Goal: Transaction & Acquisition: Purchase product/service

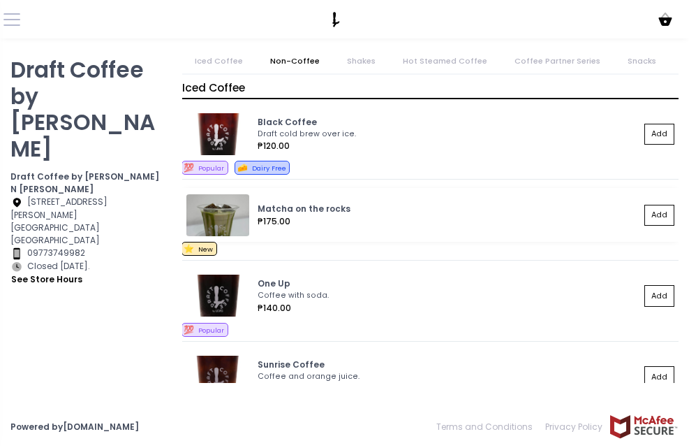
click at [337, 216] on div "₱175.00" at bounding box center [449, 221] width 383 height 13
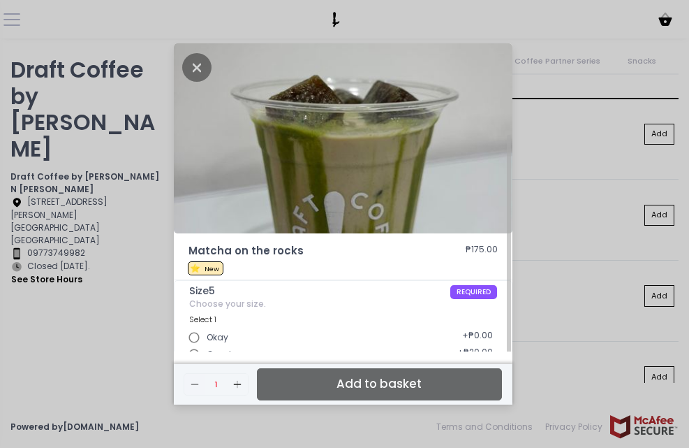
scroll to position [49, 0]
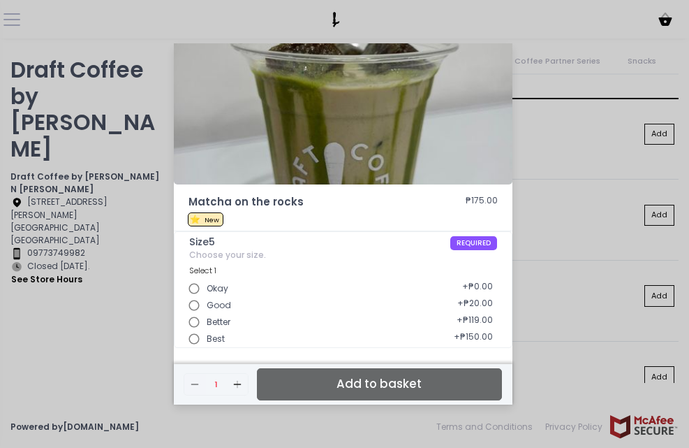
click at [547, 276] on div "Matcha on the rocks ₱175.00 ⭐ New Size5 REQUIRED Choose your size. Select 1 Oka…" at bounding box center [344, 224] width 689 height 448
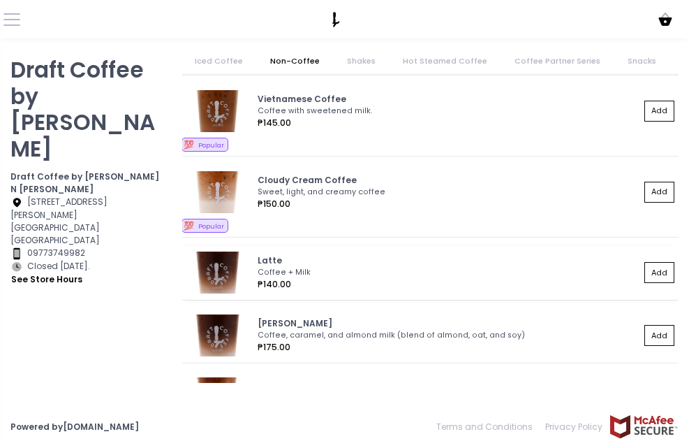
scroll to position [419, 0]
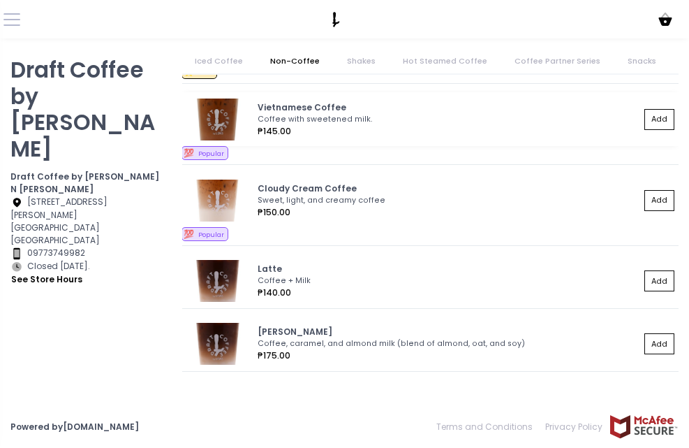
click at [329, 130] on div "₱145.00" at bounding box center [449, 131] width 383 height 13
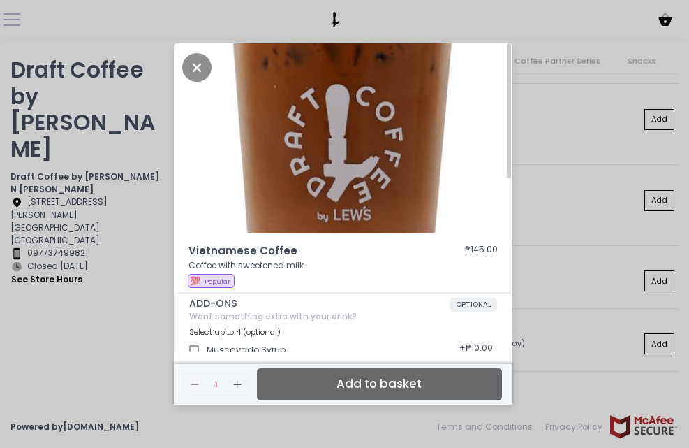
scroll to position [395, 0]
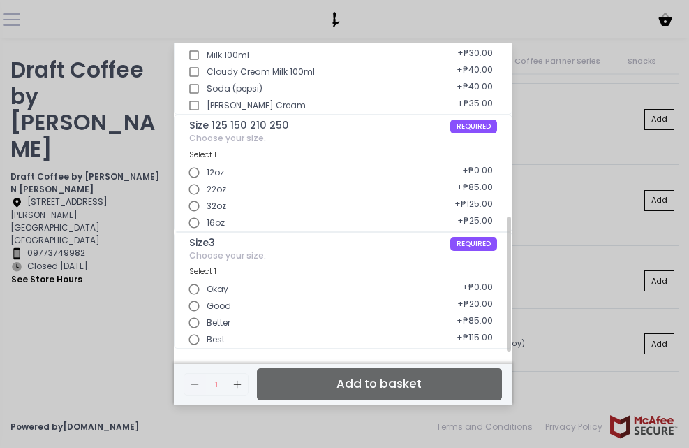
click at [199, 343] on input "Best" at bounding box center [194, 339] width 25 height 25
radio input "true"
click at [198, 207] on input "32oz" at bounding box center [194, 205] width 25 height 25
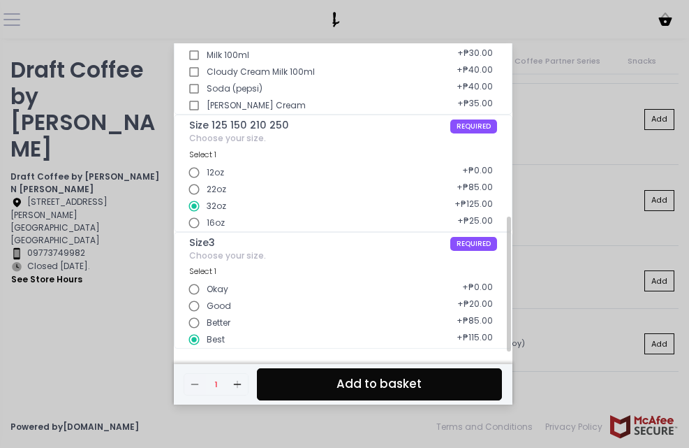
click at [197, 332] on input "Best" at bounding box center [194, 339] width 25 height 25
click at [616, 47] on div "Vietnamese Coffee ₱145.00 Coffee with sweetened milk. 💯 Popular ADD-ONS OPTIONA…" at bounding box center [344, 224] width 689 height 448
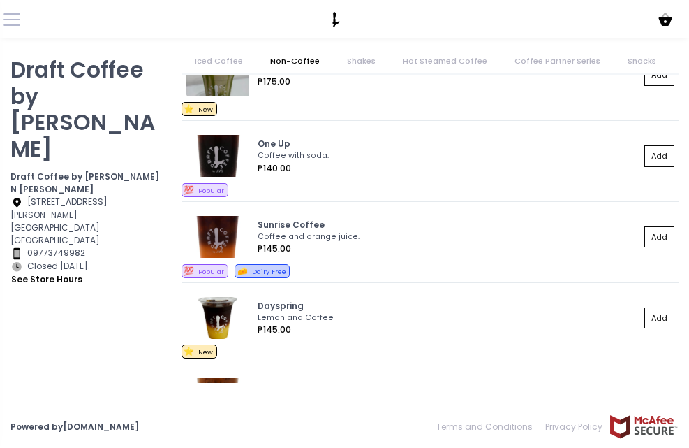
scroll to position [0, 0]
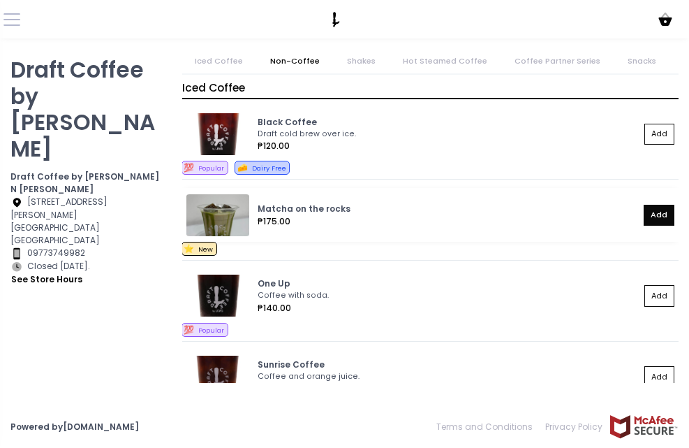
click at [644, 205] on button "Add" at bounding box center [659, 215] width 31 height 21
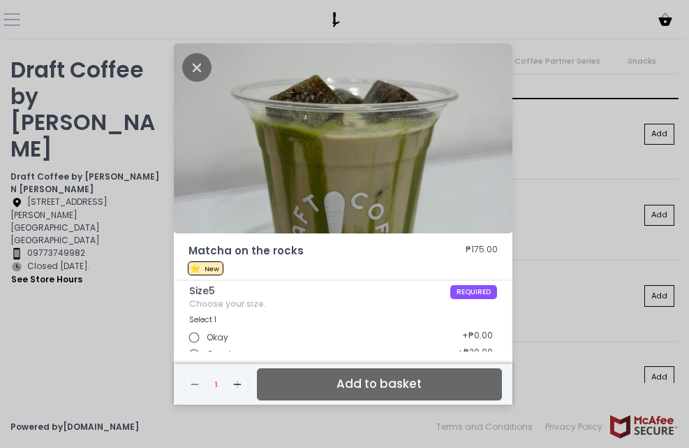
scroll to position [49, 0]
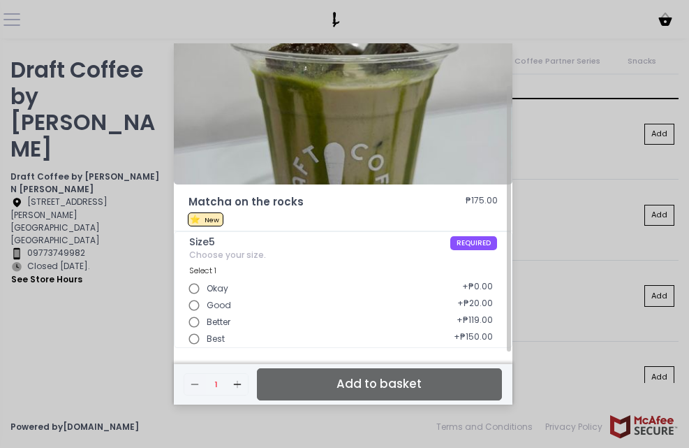
click at [202, 343] on input "Best" at bounding box center [194, 338] width 25 height 25
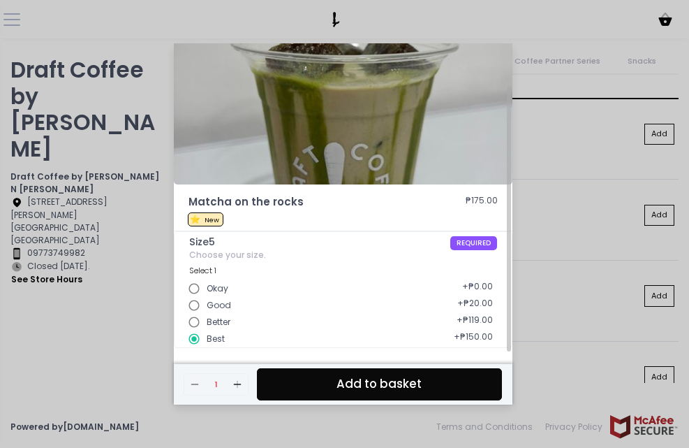
click at [553, 104] on div "Matcha on the rocks ₱175.00 ⭐ New Size5 REQUIRED Choose your size. Select 1 Oka…" at bounding box center [344, 224] width 689 height 448
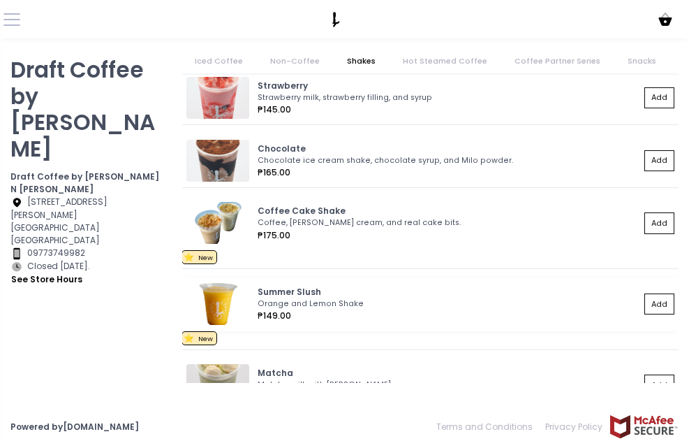
scroll to position [1803, 0]
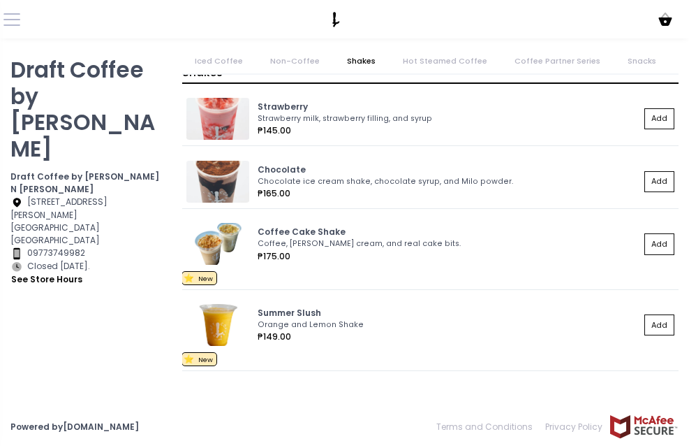
click at [243, 56] on link "Iced Coffee" at bounding box center [218, 61] width 73 height 24
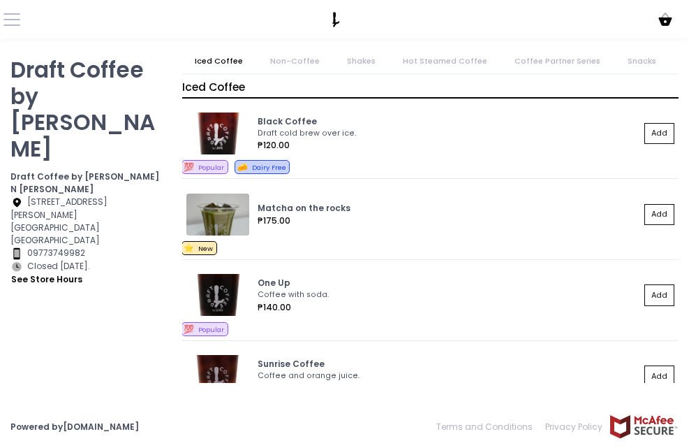
scroll to position [0, 0]
click at [290, 61] on link "Non-Coffee" at bounding box center [295, 61] width 75 height 24
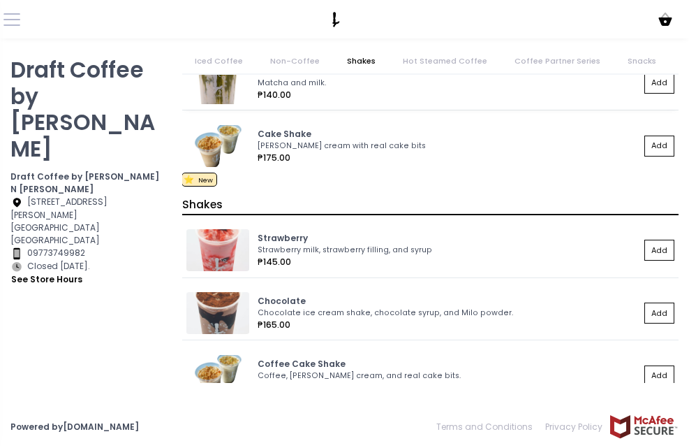
scroll to position [1602, 0]
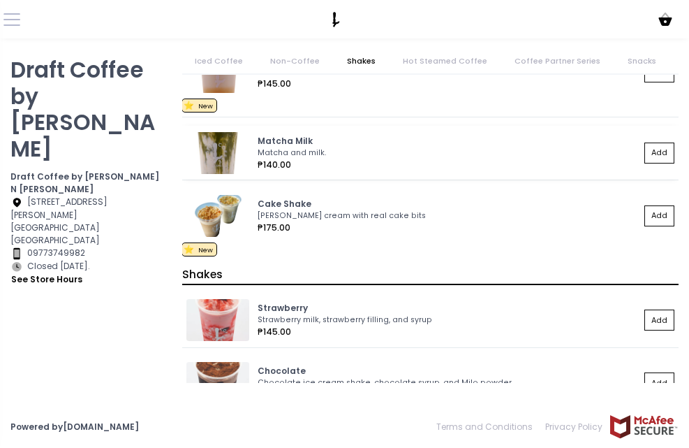
click at [344, 163] on div "₱140.00" at bounding box center [449, 164] width 383 height 13
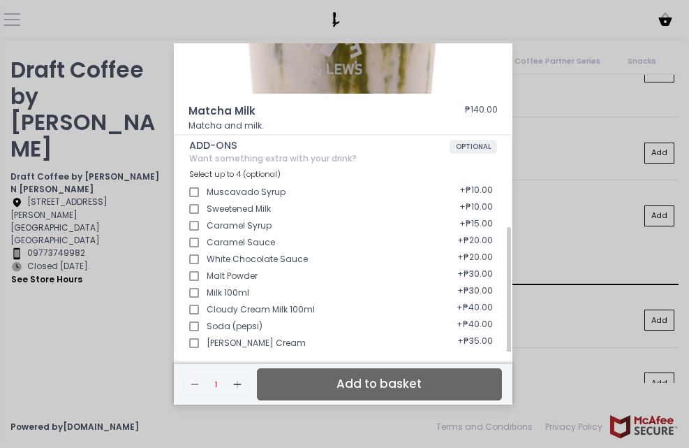
scroll to position [260, 0]
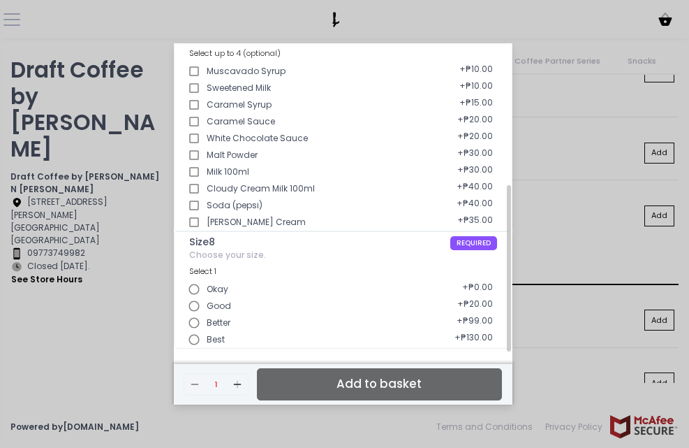
click at [202, 337] on input "Best" at bounding box center [194, 339] width 25 height 25
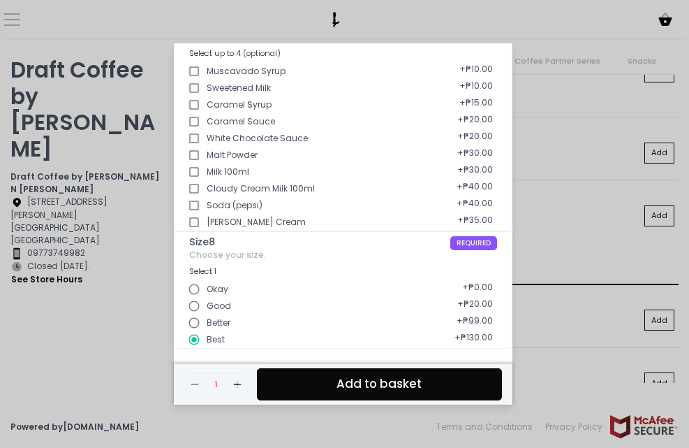
click at [303, 370] on button "Add to basket" at bounding box center [379, 383] width 245 height 31
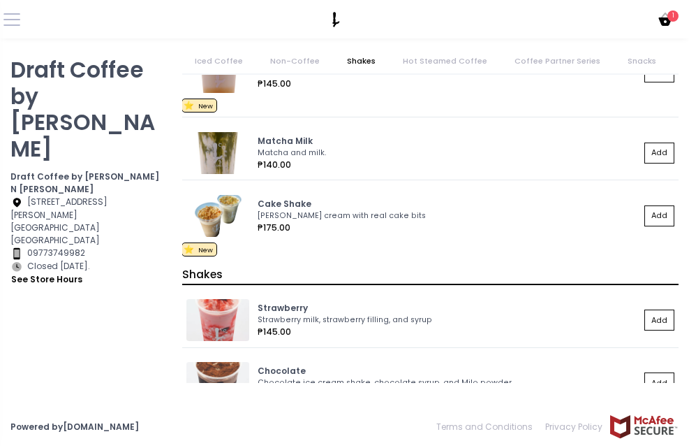
click at [662, 16] on icon at bounding box center [665, 16] width 8 height 6
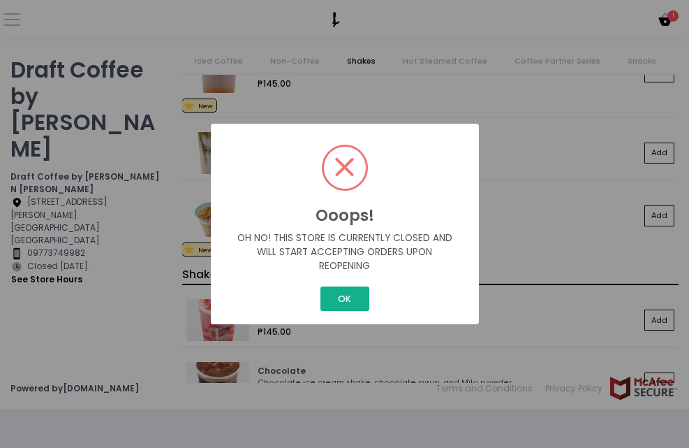
click at [357, 291] on button "OK" at bounding box center [344, 298] width 49 height 24
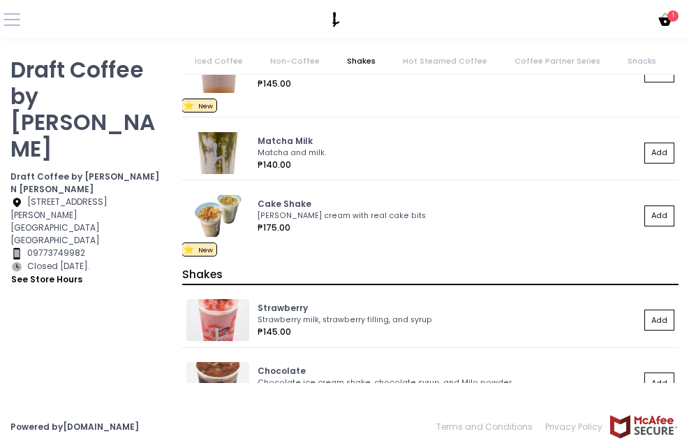
click at [664, 24] on icon at bounding box center [664, 21] width 13 height 8
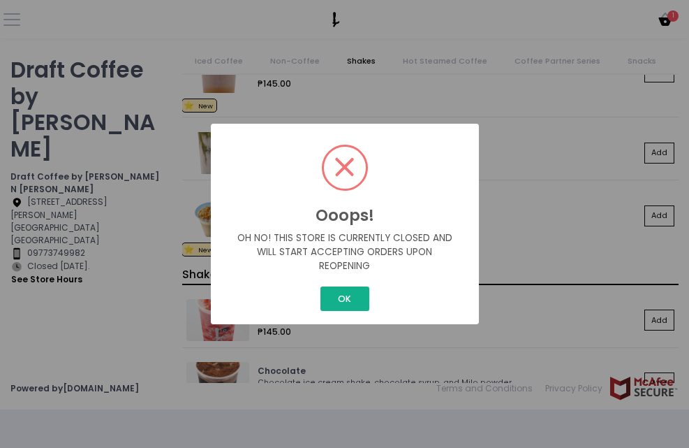
click at [321, 290] on button "OK" at bounding box center [344, 298] width 49 height 24
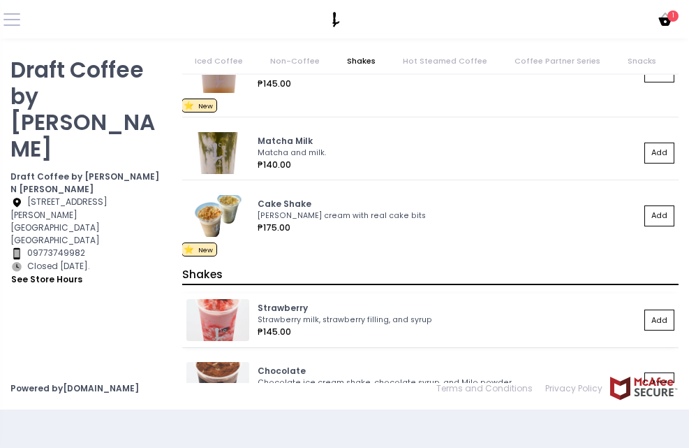
click at [336, 295] on div "Strawberry Strawberry milk, strawberry filling, and syrup ₱145.00 Add" at bounding box center [430, 320] width 497 height 54
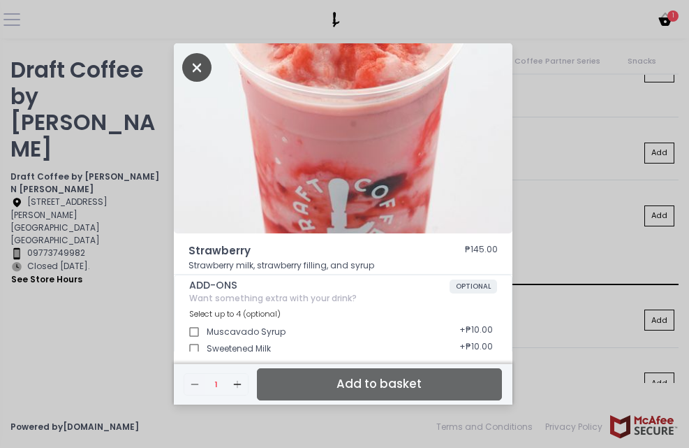
click at [197, 71] on icon "Close" at bounding box center [196, 67] width 29 height 29
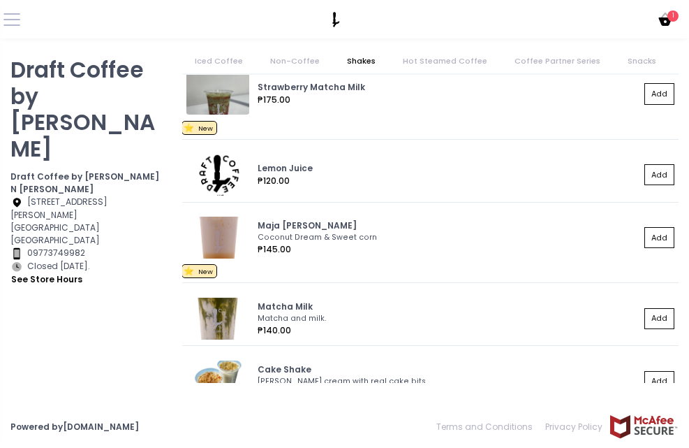
scroll to position [1392, 0]
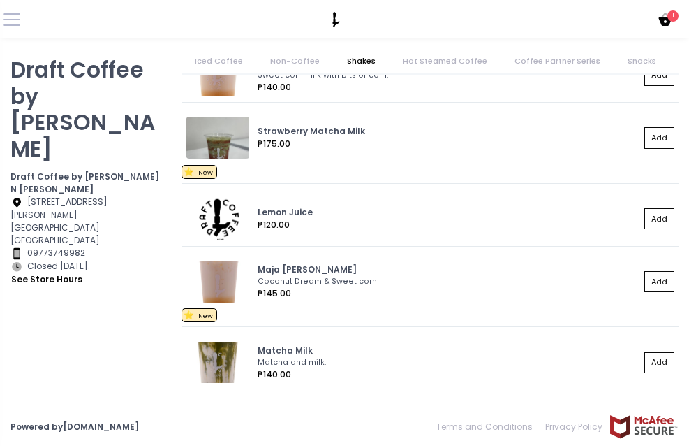
click at [658, 29] on div "Cart Created with Sketch. 1" at bounding box center [344, 19] width 689 height 38
click at [16, 23] on button at bounding box center [11, 19] width 17 height 17
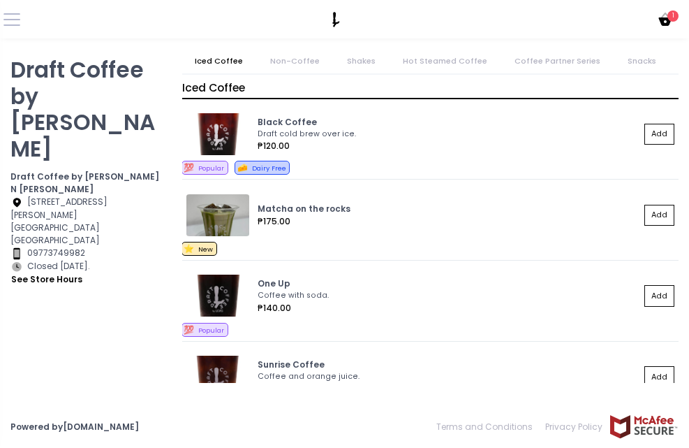
click at [654, 20] on div "Cart Created with Sketch. 1" at bounding box center [665, 19] width 27 height 18
click at [665, 21] on icon "Cart Created with Sketch." at bounding box center [665, 19] width 17 height 17
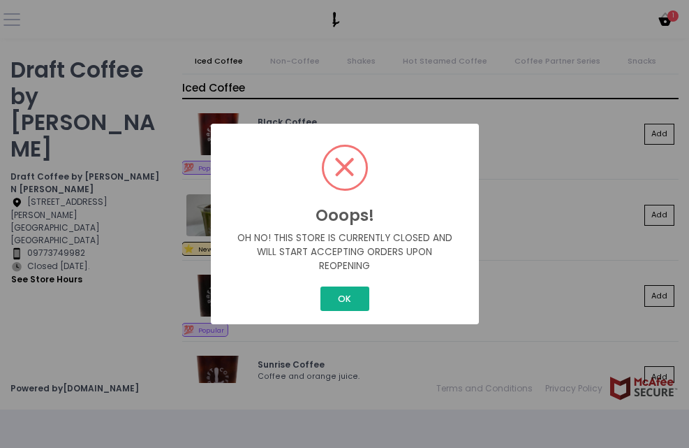
click at [350, 304] on button "OK" at bounding box center [344, 298] width 49 height 24
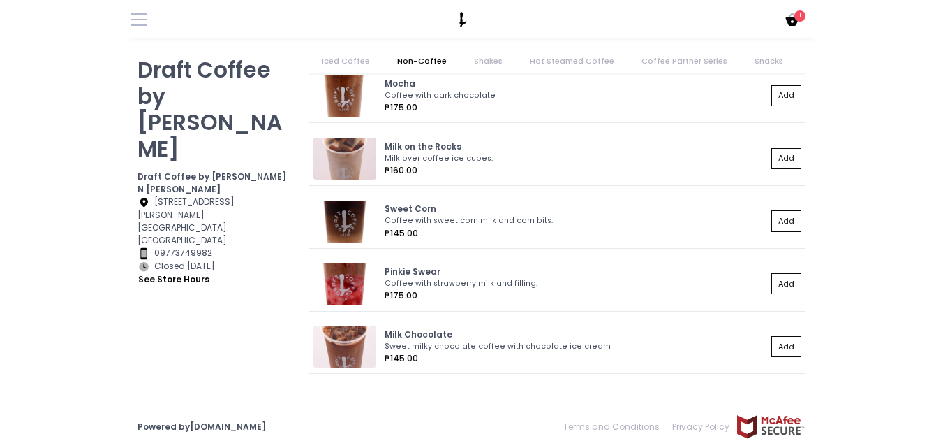
scroll to position [559, 0]
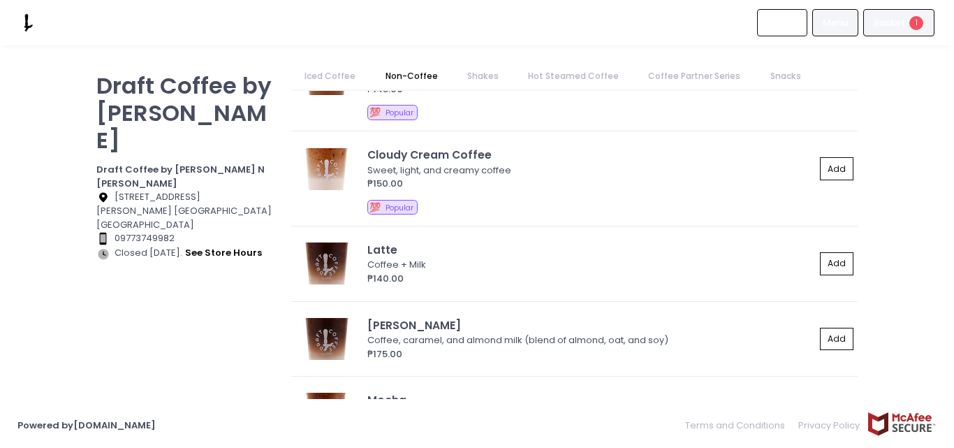
click at [688, 35] on div "Basket 1" at bounding box center [898, 22] width 71 height 27
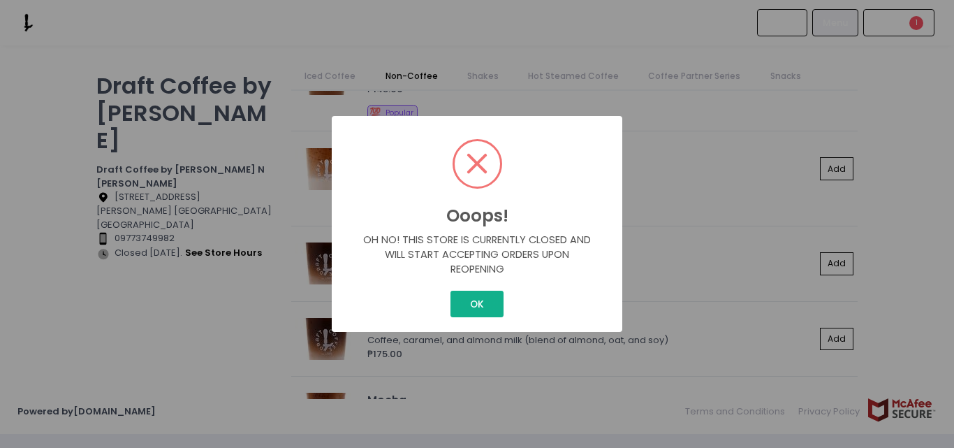
click at [480, 301] on button "OK" at bounding box center [476, 303] width 52 height 27
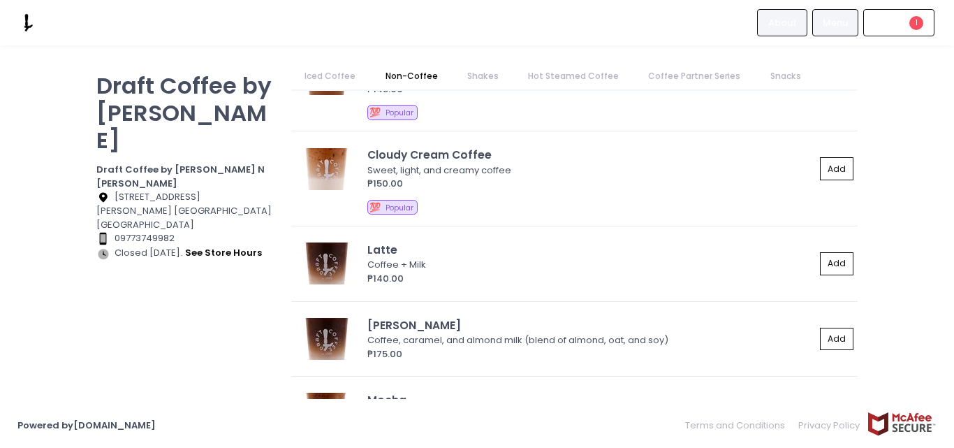
click at [688, 37] on li "About" at bounding box center [783, 22] width 52 height 45
click at [688, 29] on span "About" at bounding box center [782, 23] width 29 height 14
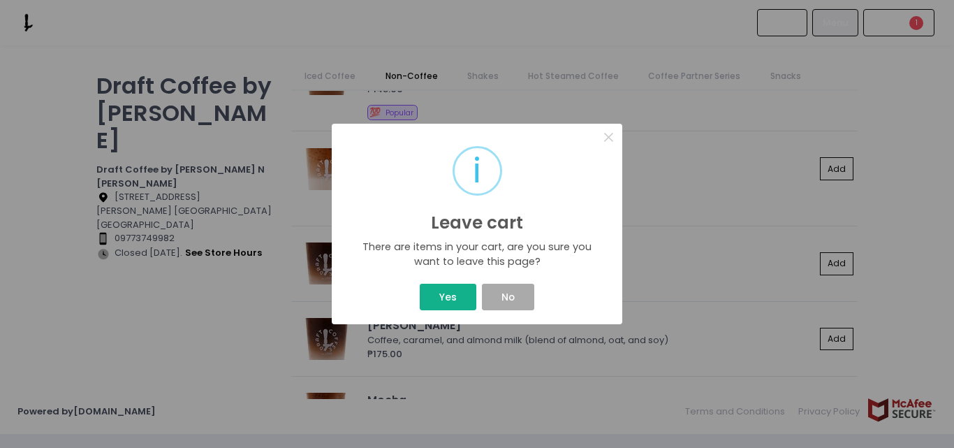
click at [465, 293] on button "Yes" at bounding box center [448, 296] width 56 height 27
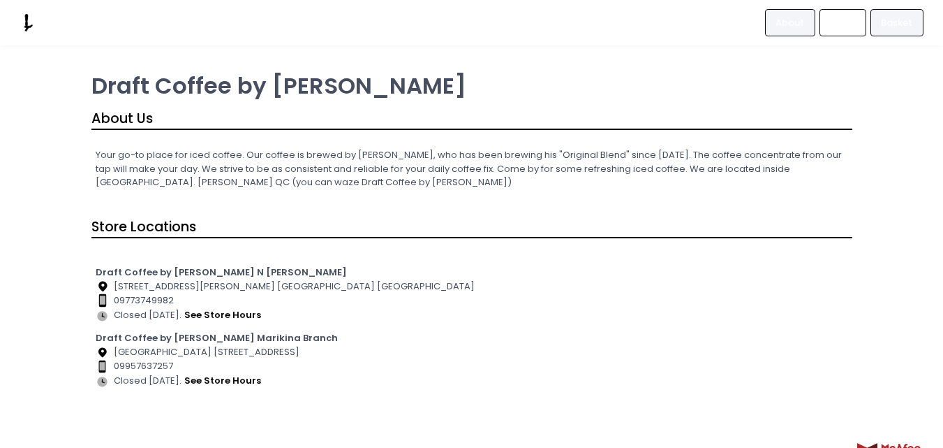
click at [688, 17] on span "Basket" at bounding box center [896, 23] width 31 height 14
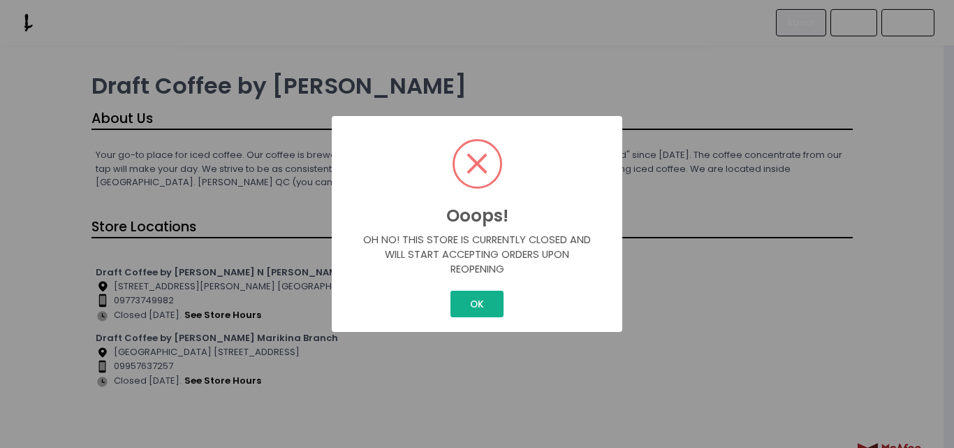
click at [494, 301] on button "OK" at bounding box center [476, 303] width 52 height 27
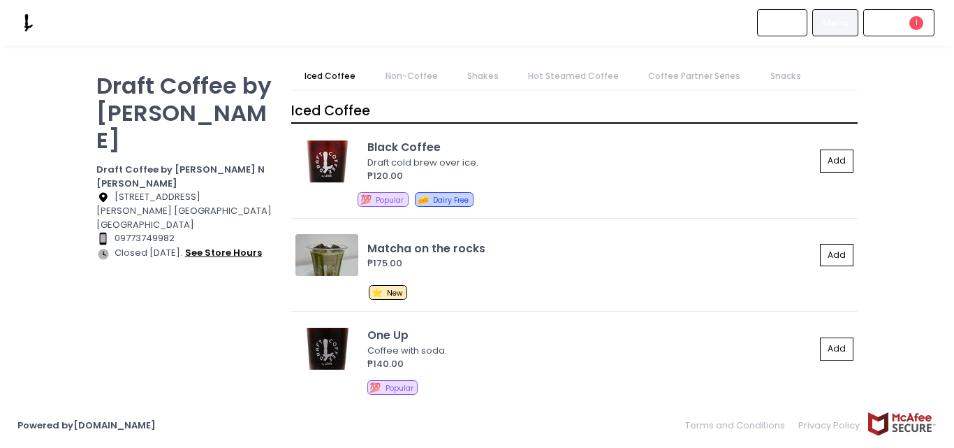
click at [202, 245] on button "see store hours" at bounding box center [223, 252] width 78 height 15
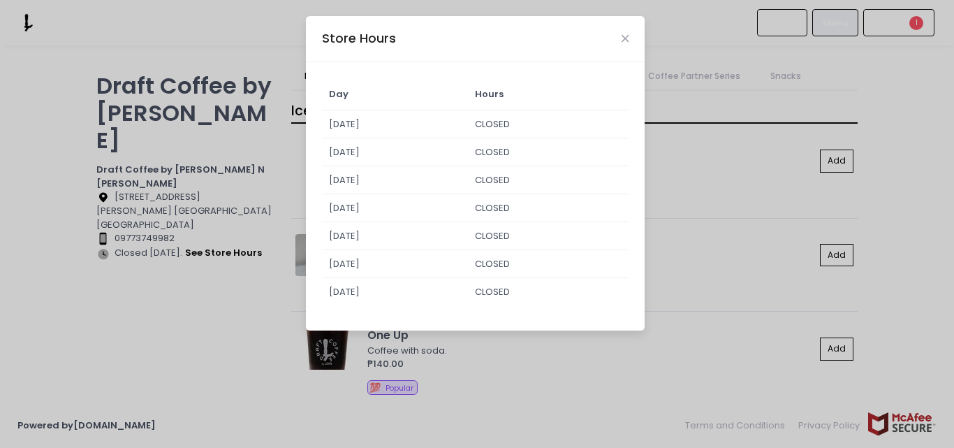
click at [617, 33] on div "Store Hours" at bounding box center [475, 39] width 339 height 46
click at [618, 43] on div "Store Hours" at bounding box center [475, 39] width 339 height 46
click at [624, 47] on div "Store Hours" at bounding box center [475, 39] width 339 height 46
click at [624, 40] on icon "Close" at bounding box center [624, 39] width 7 height 10
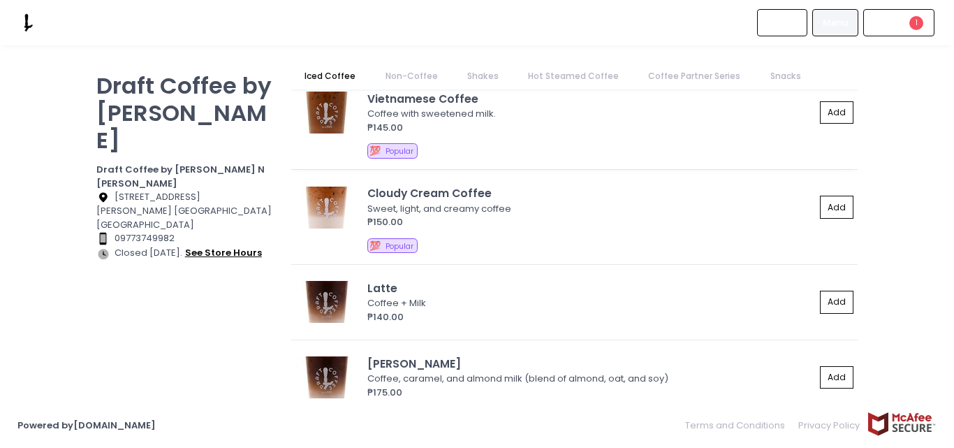
scroll to position [419, 0]
